Goal: Register for event/course

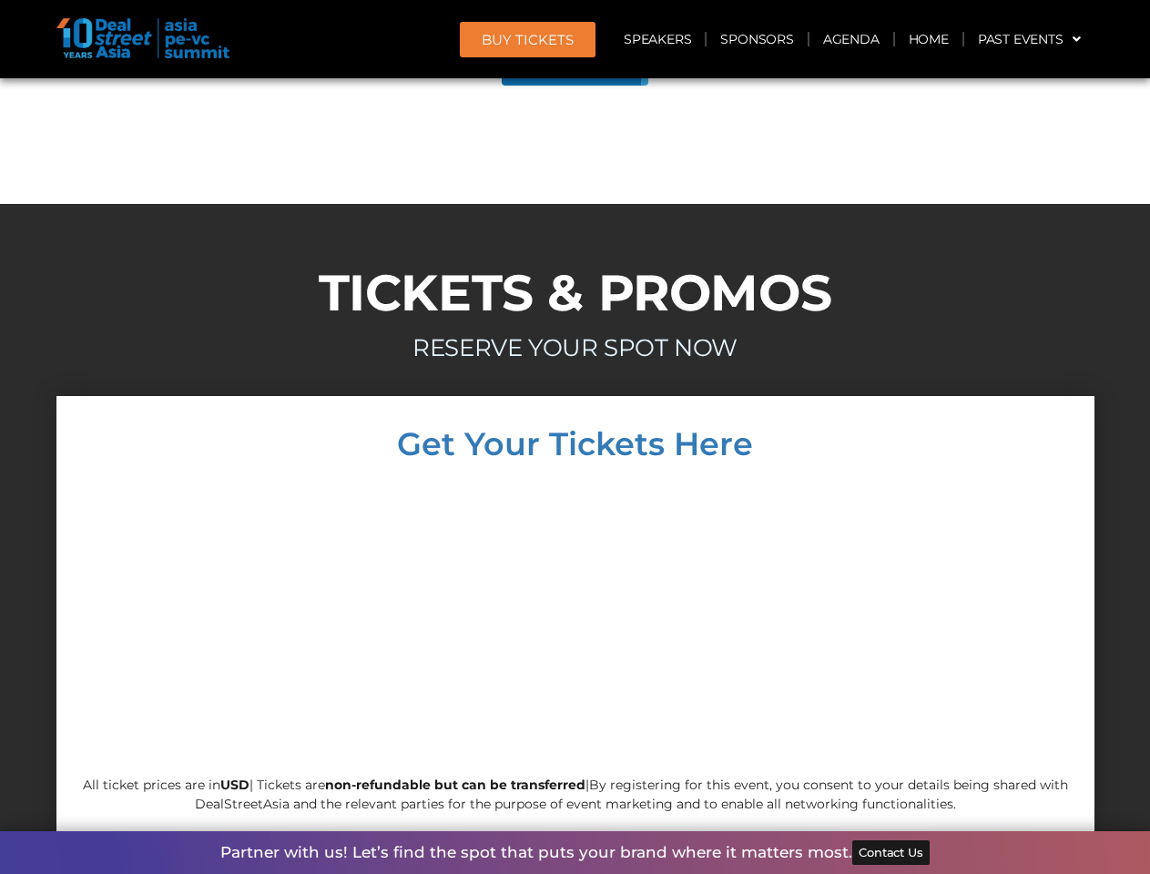
scroll to position [10315, 0]
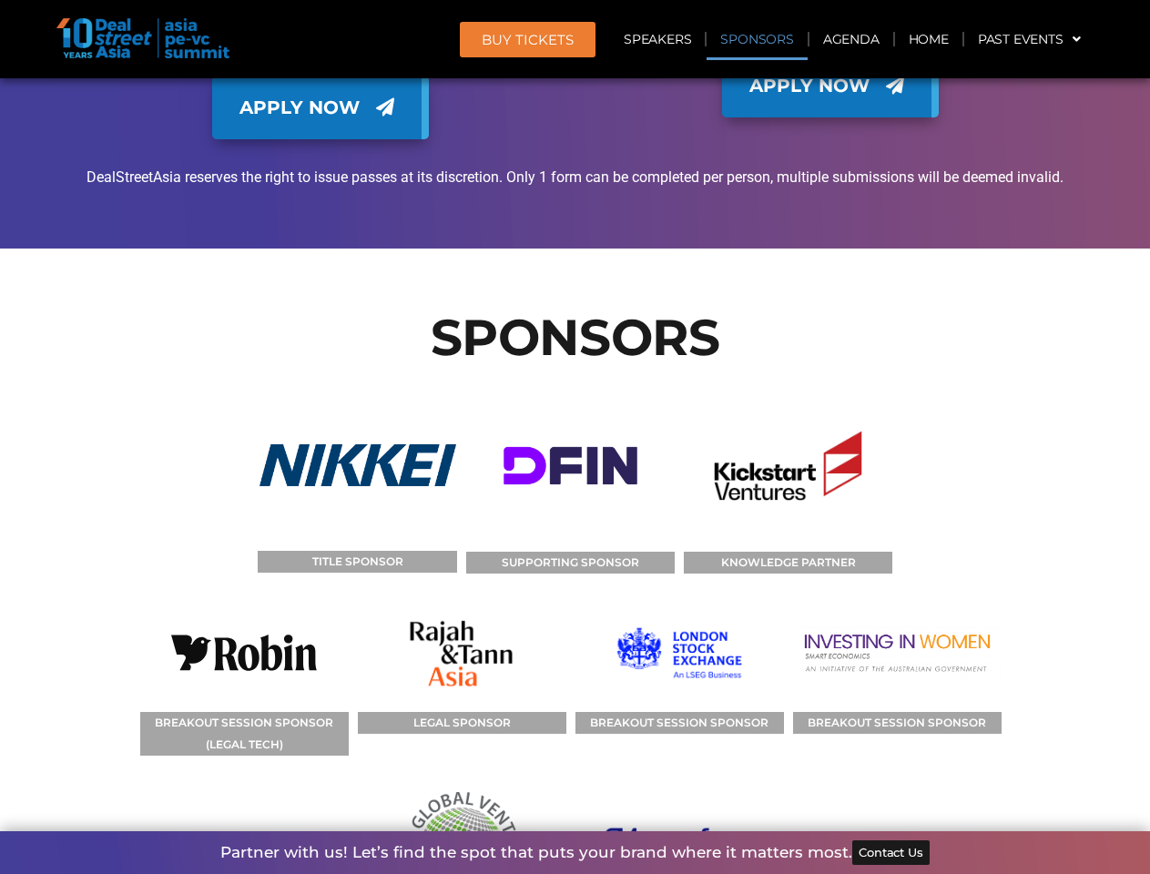
scroll to position [12883, 0]
